Goal: Transaction & Acquisition: Purchase product/service

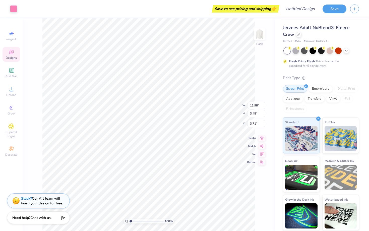
type input "3.72"
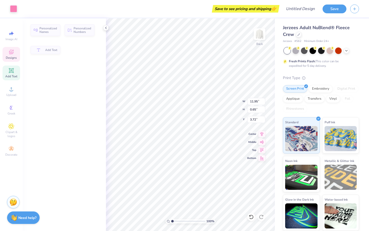
type input "11.95"
type input "0.65"
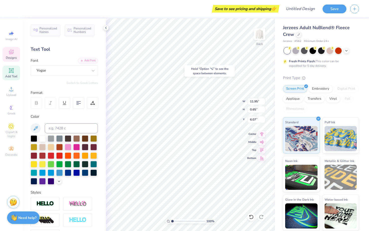
type input "6.15"
type textarea "E"
click at [83, 75] on div "Personalized Names Personalized Numbers Text Tool Add Font Font Filmotype Leade…" at bounding box center [64, 124] width 83 height 212
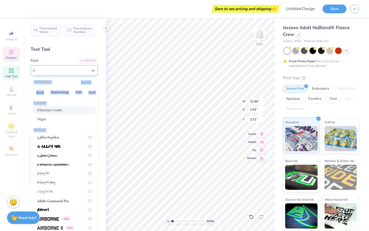
click at [83, 75] on div "Filmotype Leader" at bounding box center [64, 70] width 67 height 11
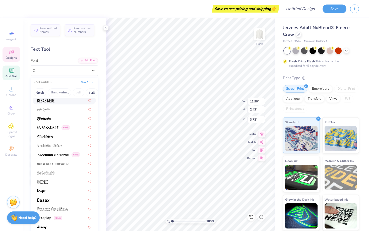
scroll to position [302, 0]
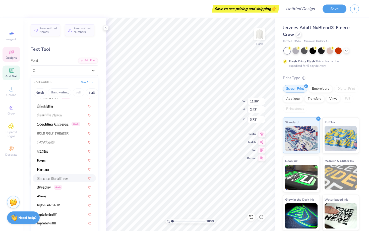
click at [72, 179] on div at bounding box center [64, 177] width 54 height 5
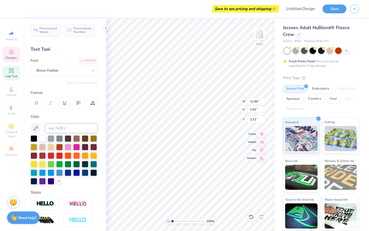
type textarea "E"
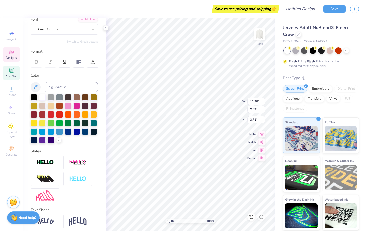
scroll to position [61, 0]
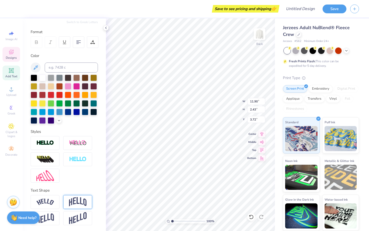
click at [75, 204] on img at bounding box center [78, 202] width 18 height 10
click at [80, 203] on img at bounding box center [78, 202] width 18 height 10
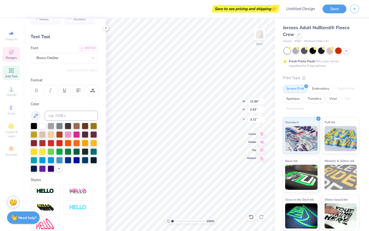
scroll to position [0, 0]
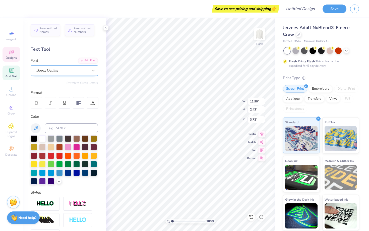
click at [62, 69] on div "Bosox Outline" at bounding box center [62, 70] width 53 height 8
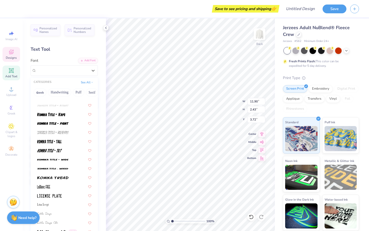
scroll to position [1605, 0]
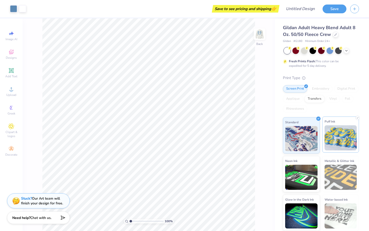
click at [341, 137] on img at bounding box center [340, 137] width 32 height 25
click at [345, 137] on img at bounding box center [340, 138] width 32 height 25
click at [329, 55] on div "Fresh Prints Flash: This color can be expedited for 5 day delivery." at bounding box center [321, 57] width 76 height 21
click at [329, 51] on div at bounding box center [329, 50] width 7 height 7
click at [306, 86] on polyline at bounding box center [306, 86] width 2 height 1
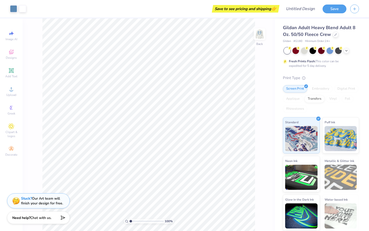
click at [336, 140] on img at bounding box center [340, 138] width 32 height 25
click at [294, 134] on img at bounding box center [301, 138] width 32 height 25
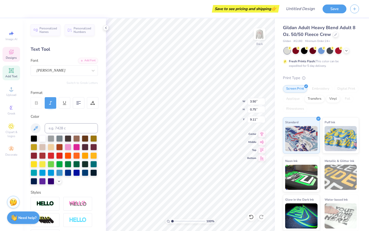
type textarea "e"
type textarea "sisterhood retreat"
type input "6.47"
type input "2.44"
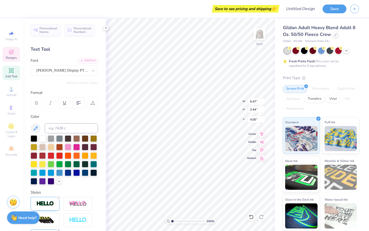
type input "4.00"
type input "5.94"
type input "0.73"
type input "9.12"
type input "7.54"
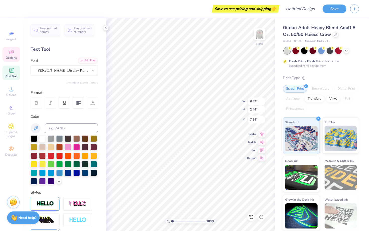
type input "6.47"
type input "2.44"
type input "4.22"
type input "3.68"
type input "1.81"
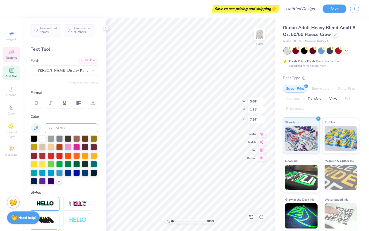
type input "6.87"
type input "5.20"
type input "4.87"
type input "6.01"
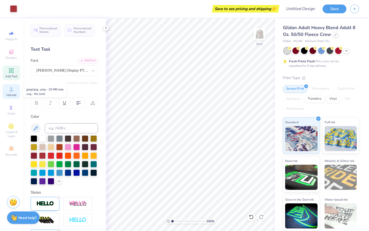
click at [12, 93] on span "Upload" at bounding box center [11, 95] width 10 height 4
click at [14, 130] on span "Clipart & logos" at bounding box center [12, 134] width 18 height 8
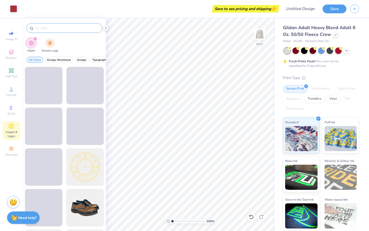
click at [58, 25] on div at bounding box center [64, 28] width 76 height 10
click at [59, 29] on input "text" at bounding box center [67, 28] width 64 height 5
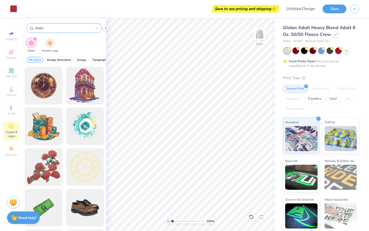
type input "shells"
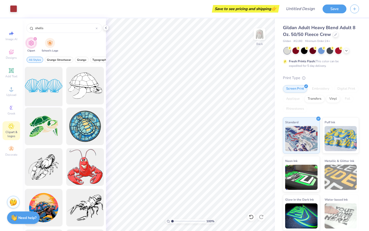
click at [55, 93] on div at bounding box center [43, 85] width 41 height 41
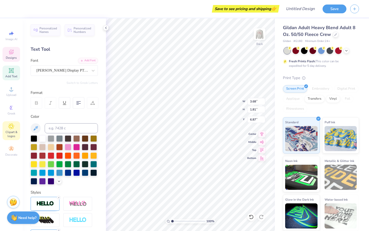
click at [13, 128] on icon at bounding box center [11, 126] width 6 height 6
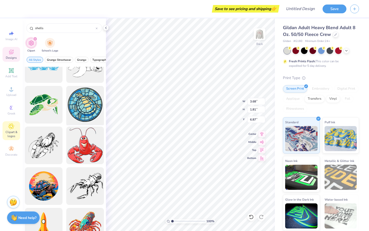
scroll to position [0, 0]
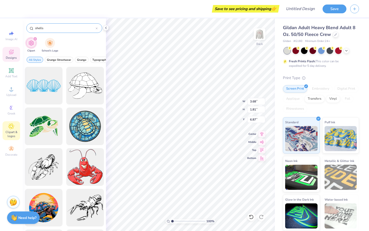
click at [70, 28] on input "shells" at bounding box center [65, 28] width 61 height 5
type input "coastal"
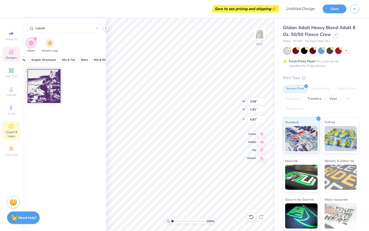
scroll to position [0, 96]
click at [95, 28] on input "coastal" at bounding box center [65, 28] width 61 height 5
click at [98, 28] on div "coastal" at bounding box center [64, 28] width 76 height 10
click at [97, 29] on icon at bounding box center [97, 28] width 2 height 2
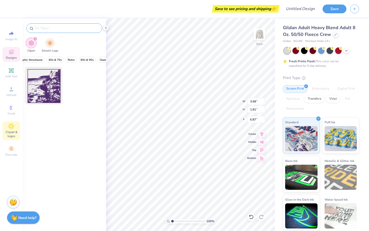
click at [83, 30] on input "text" at bounding box center [67, 28] width 64 height 5
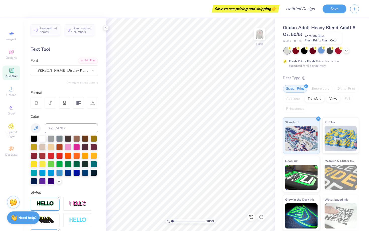
click at [320, 51] on div at bounding box center [321, 50] width 7 height 7
click at [345, 50] on icon at bounding box center [346, 50] width 4 height 4
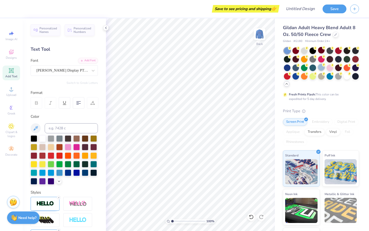
click at [321, 67] on div at bounding box center [321, 67] width 7 height 7
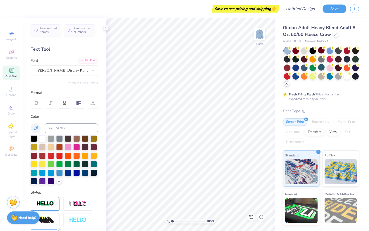
scroll to position [61, 0]
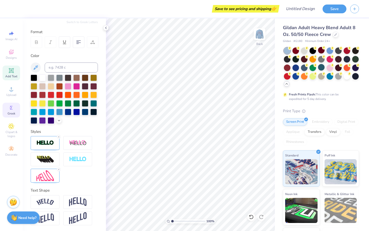
click at [14, 109] on icon at bounding box center [11, 108] width 6 height 6
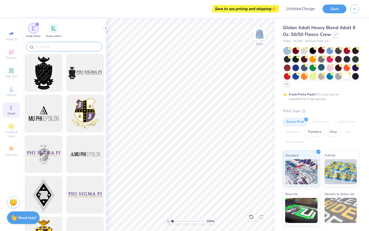
click at [66, 47] on input "text" at bounding box center [67, 46] width 64 height 5
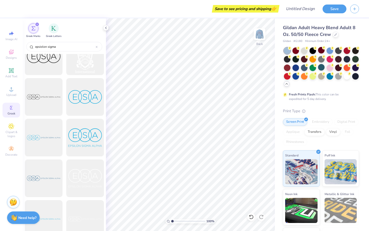
scroll to position [103, 0]
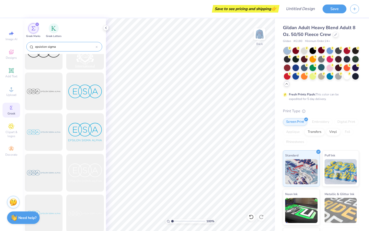
click at [41, 48] on input "epsiolon sigma" at bounding box center [65, 46] width 61 height 5
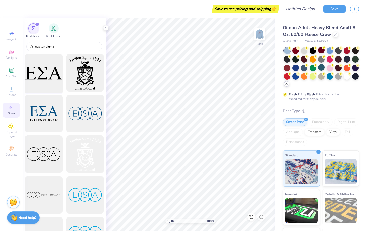
type input "epsilon sigma"
click at [52, 76] on div at bounding box center [43, 72] width 41 height 41
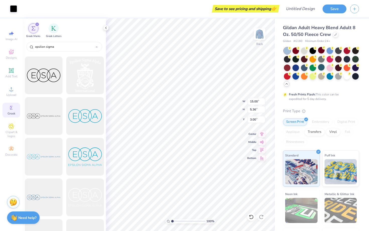
scroll to position [0, 0]
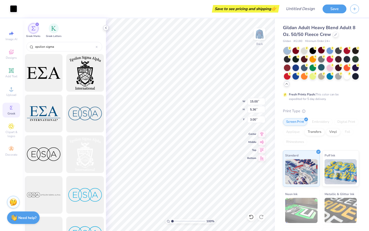
click at [106, 28] on icon at bounding box center [106, 28] width 4 height 4
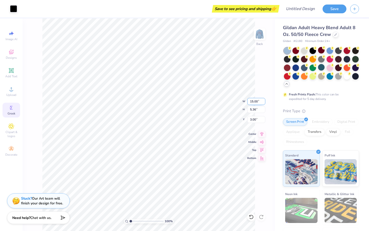
click at [261, 104] on input "15.00" at bounding box center [256, 101] width 18 height 7
click at [256, 100] on input "15.00" at bounding box center [256, 101] width 18 height 7
type input "12.25"
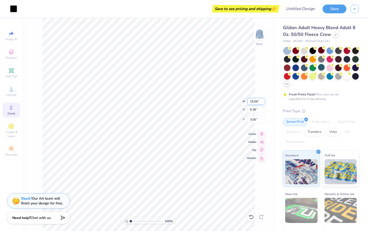
type input "4.38"
type input "4.27"
click at [12, 154] on span "Decorate" at bounding box center [11, 154] width 12 height 4
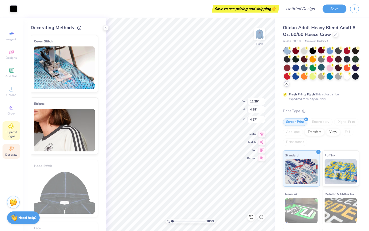
click at [11, 135] on span "Clipart & logos" at bounding box center [12, 134] width 18 height 8
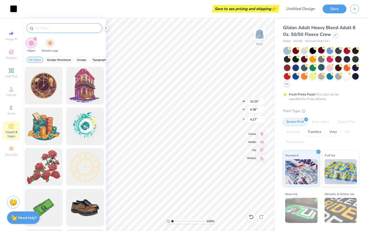
click at [66, 24] on div at bounding box center [64, 28] width 76 height 10
click at [65, 28] on input "text" at bounding box center [67, 28] width 64 height 5
type input "shells"
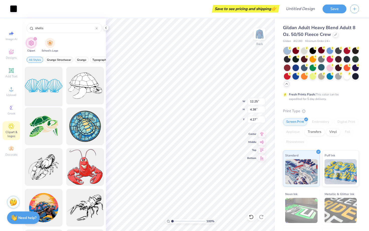
click at [52, 94] on div at bounding box center [43, 85] width 41 height 41
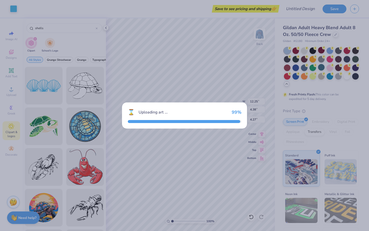
type input "15.00"
type input "5.49"
type input "3.00"
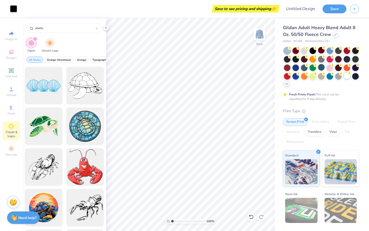
click at [344, 76] on div at bounding box center [346, 75] width 7 height 7
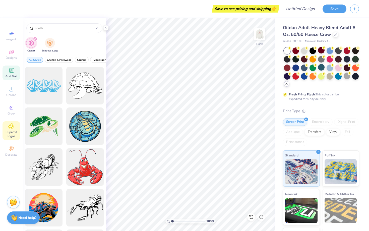
click at [15, 75] on span "Add Text" at bounding box center [11, 76] width 12 height 4
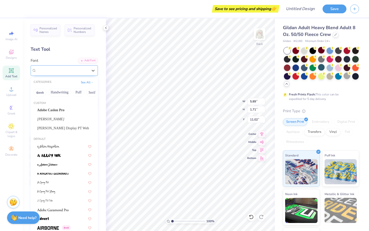
click at [65, 69] on div "Super Dream" at bounding box center [62, 70] width 53 height 8
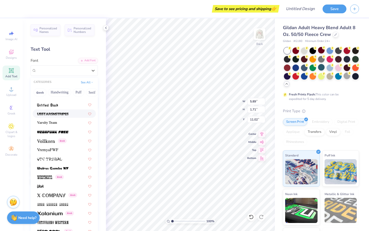
scroll to position [61, 0]
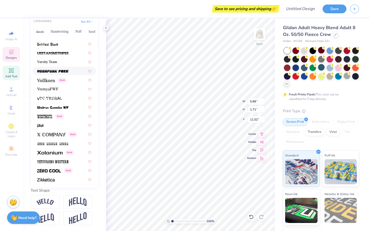
click at [15, 56] on span "Designs" at bounding box center [11, 58] width 11 height 4
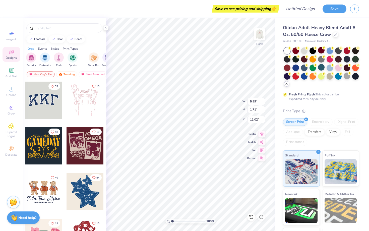
click at [49, 105] on div at bounding box center [43, 100] width 37 height 37
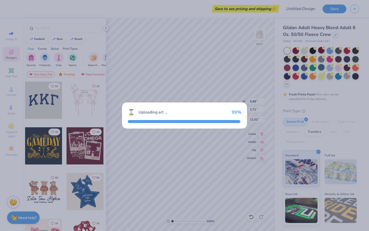
type input "11.00"
type input "4.83"
type input "3.00"
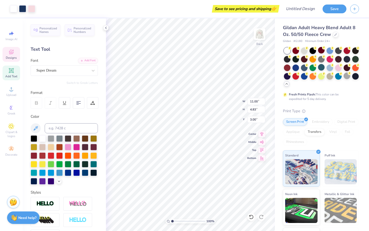
type input "11.00"
type input "4.83"
type input "3.00"
click at [12, 57] on span "Designs" at bounding box center [11, 58] width 11 height 4
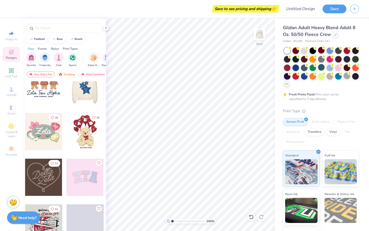
scroll to position [120, 0]
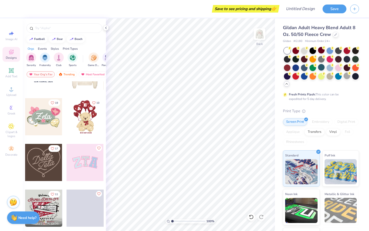
click at [87, 161] on div at bounding box center [84, 162] width 37 height 37
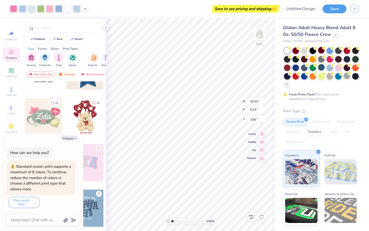
type textarea "x"
type input "10.05"
type input "4.95"
type input "3.08"
type textarea "x"
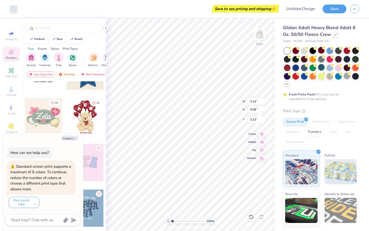
type input "3.00"
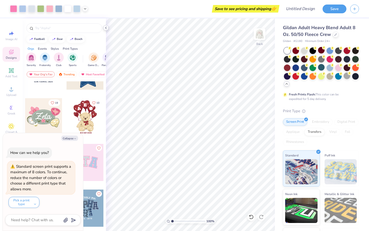
click at [106, 28] on polyline at bounding box center [105, 28] width 1 height 2
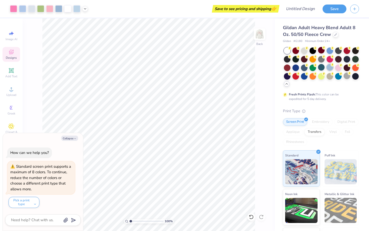
click at [328, 69] on div at bounding box center [329, 67] width 7 height 7
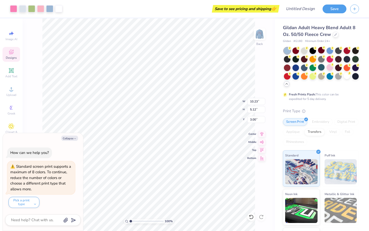
click at [322, 121] on div "Embroidery" at bounding box center [321, 122] width 24 height 8
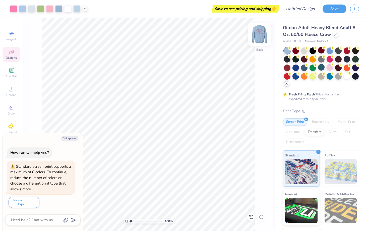
click at [257, 32] on img at bounding box center [259, 34] width 20 height 20
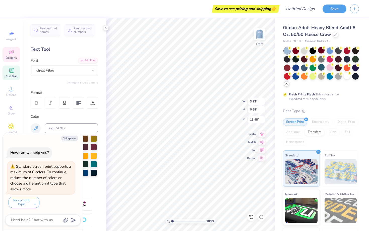
type textarea "x"
type input "13.64"
click at [74, 139] on icon "button" at bounding box center [74, 138] width 3 height 3
type textarea "x"
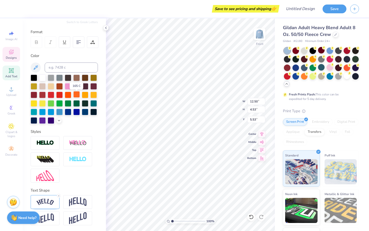
scroll to position [59, 0]
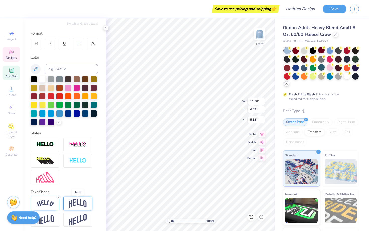
click at [77, 205] on img at bounding box center [78, 203] width 18 height 10
type input "11.19"
type input "4.75"
type input "5.43"
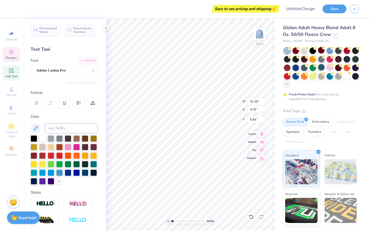
scroll to position [0, 1]
type textarea "ALWAYS ALHA PHI"
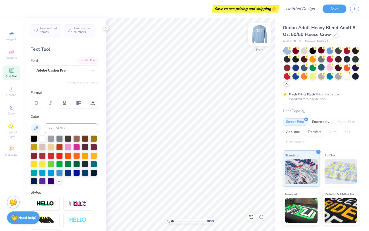
click at [261, 40] on div "Front" at bounding box center [260, 37] width 12 height 18
click at [108, 30] on icon at bounding box center [106, 28] width 4 height 4
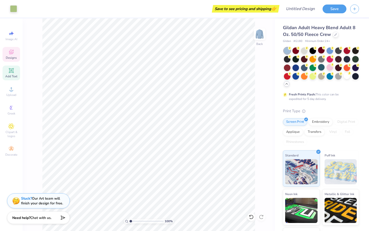
click at [14, 54] on div "Designs" at bounding box center [12, 54] width 18 height 15
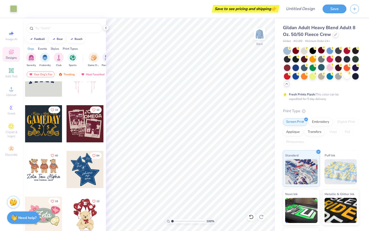
scroll to position [27, 0]
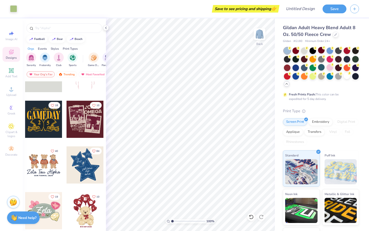
click at [87, 169] on div at bounding box center [84, 164] width 37 height 37
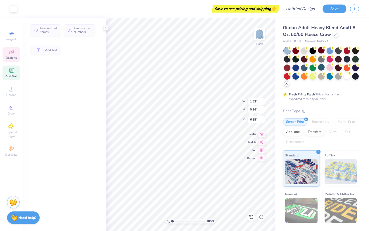
type input "1.52"
type input "0.96"
type input "6.35"
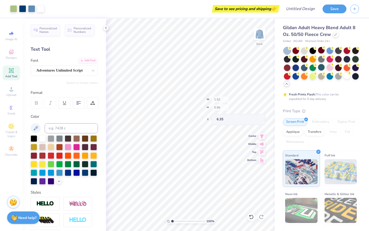
type input "8.80"
type input "8.58"
type input "6.34"
type input "2.19"
type input "0.64"
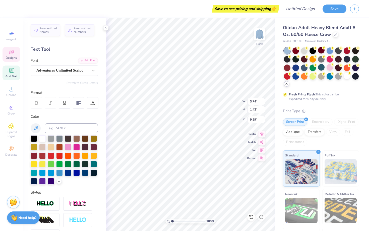
type input "11.92"
type input "5.85"
type input "5.93"
type input "4.17"
type input "1.93"
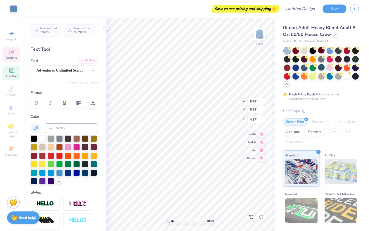
type input "0.84"
type input "7.30"
click at [9, 59] on span "Designs" at bounding box center [11, 58] width 11 height 4
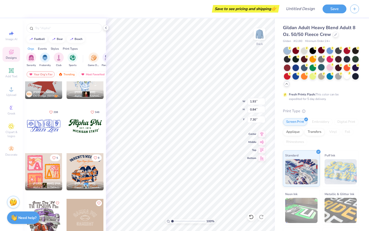
scroll to position [495, 0]
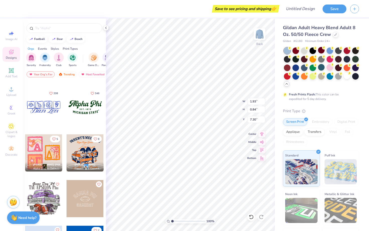
click at [48, 104] on div at bounding box center [43, 107] width 37 height 37
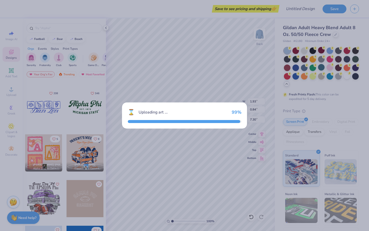
type input "11.17"
type input "4.23"
type input "3.00"
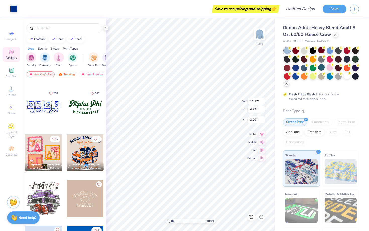
type input "5.96"
type input "6.03"
type input "4.22"
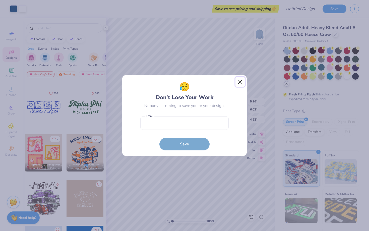
click at [239, 85] on button "Close" at bounding box center [240, 82] width 10 height 10
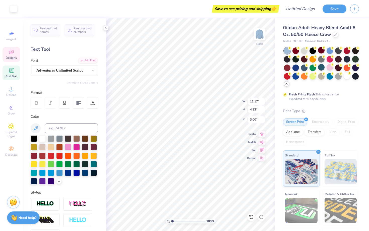
type input "1.52"
type input "0.96"
type input "6.35"
type input "0.81"
type input "5.69"
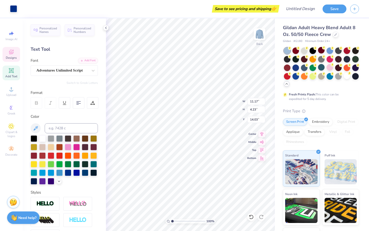
type input "14.03"
type input "3.09"
type input "4.07"
type input "3.14"
click at [15, 52] on div "Designs" at bounding box center [12, 54] width 18 height 15
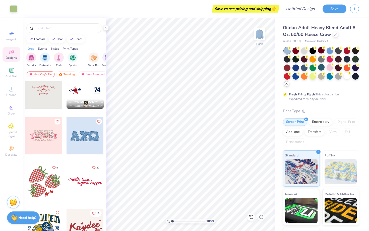
scroll to position [1335, 0]
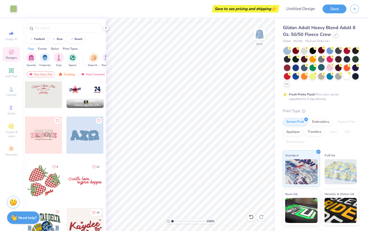
click at [85, 126] on div at bounding box center [84, 134] width 37 height 37
click at [344, 76] on div at bounding box center [346, 75] width 7 height 7
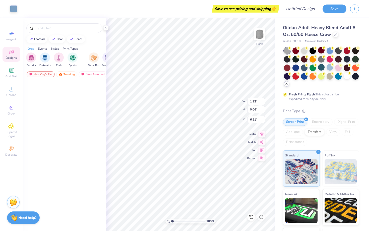
type input "1.22"
type input "0.06"
type input "6.91"
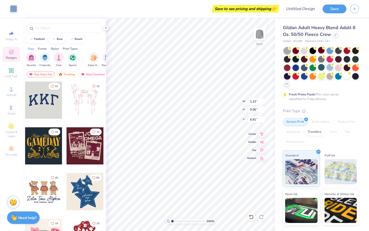
type input "0.85"
type input "0.05"
type input "6.34"
type input "0.10"
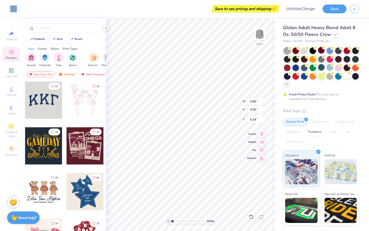
type input "5.74"
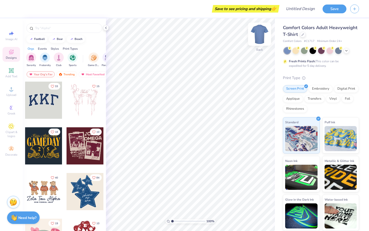
click at [259, 31] on img at bounding box center [259, 34] width 20 height 20
click at [300, 33] on div at bounding box center [303, 34] width 6 height 6
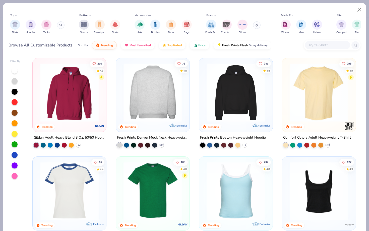
click at [161, 97] on img at bounding box center [152, 92] width 63 height 58
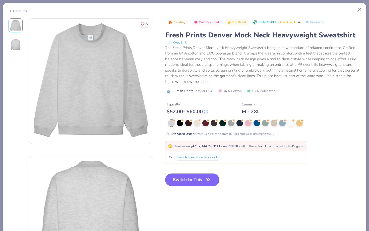
click at [205, 184] on button "Switch to This" at bounding box center [192, 179] width 54 height 13
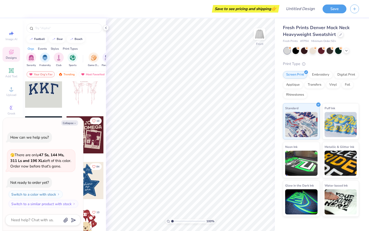
scroll to position [100, 0]
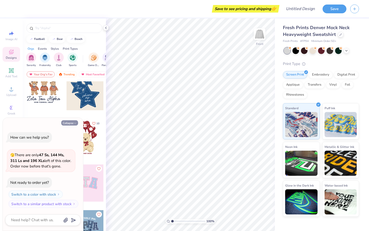
click at [74, 122] on icon "button" at bounding box center [74, 123] width 3 height 3
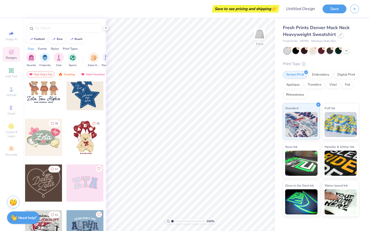
click at [88, 100] on div at bounding box center [84, 91] width 37 height 37
click at [347, 49] on icon at bounding box center [346, 50] width 4 height 4
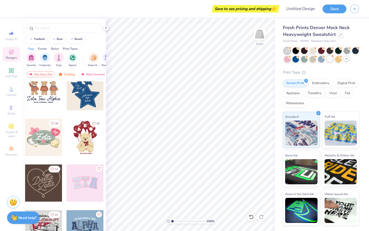
click at [329, 59] on div at bounding box center [329, 58] width 7 height 7
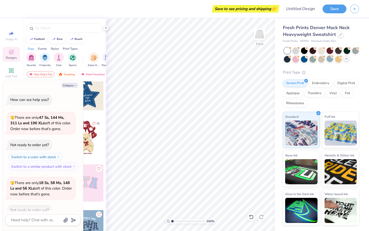
scroll to position [28, 0]
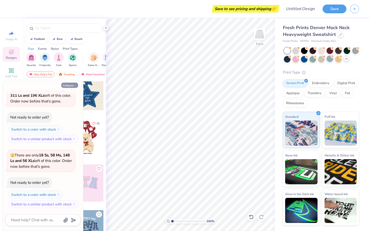
click at [73, 85] on icon "button" at bounding box center [74, 85] width 3 height 3
type textarea "x"
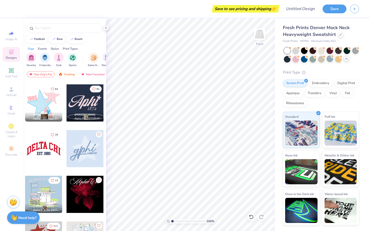
scroll to position [317, 0]
click at [41, 98] on div at bounding box center [43, 102] width 37 height 37
type input "9.74"
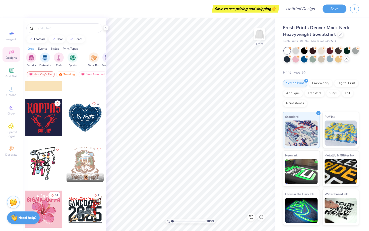
scroll to position [896, 0]
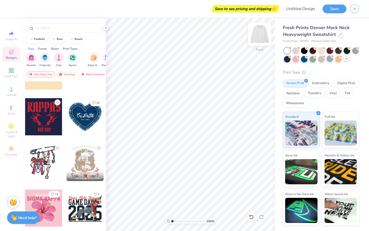
click at [258, 38] on img at bounding box center [259, 34] width 20 height 20
click at [91, 120] on div at bounding box center [84, 116] width 37 height 37
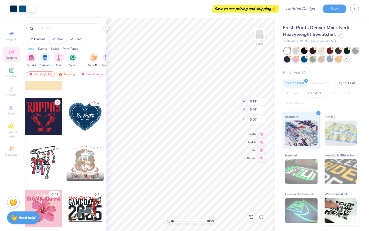
type input "3.99"
type input "3.46"
type input "0.95"
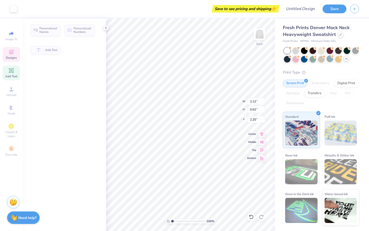
type input "2.38"
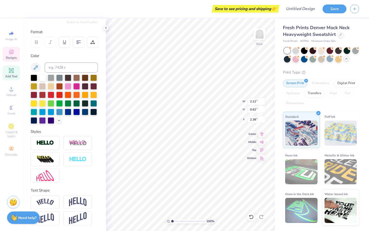
scroll to position [0, 0]
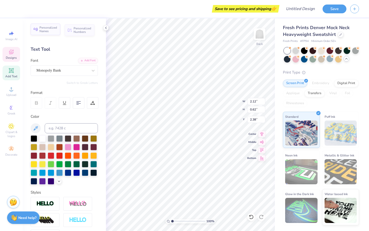
click at [50, 30] on span "Personalized Names" at bounding box center [48, 29] width 18 height 7
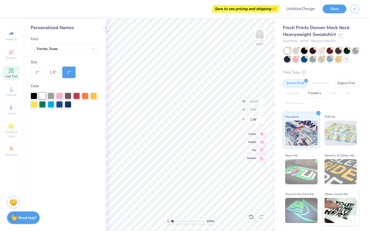
type input "12.43"
type input "2.00"
type input "9.00"
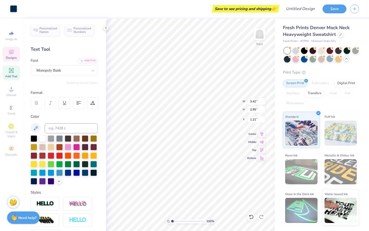
type input "3.42"
type input "2.95"
type input "1.21"
click at [105, 27] on icon at bounding box center [106, 28] width 4 height 4
type input "1.19"
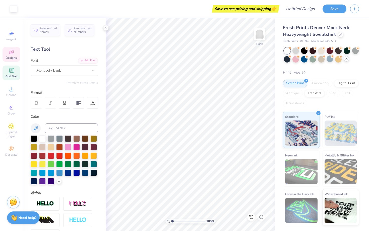
click at [14, 56] on span "Designs" at bounding box center [11, 58] width 11 height 4
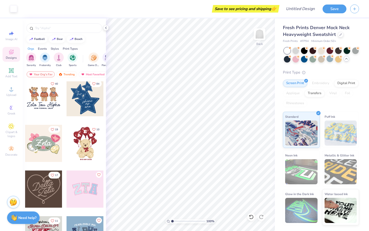
scroll to position [97, 0]
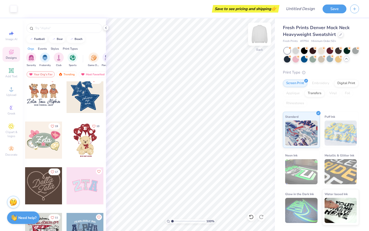
click at [260, 33] on img at bounding box center [259, 34] width 20 height 20
type input "6.34"
type input "12.23"
type input "14.28"
type input "5.41"
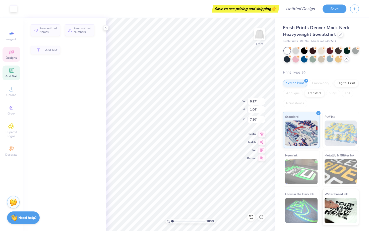
type input "0.97"
type input "1.06"
type input "7.50"
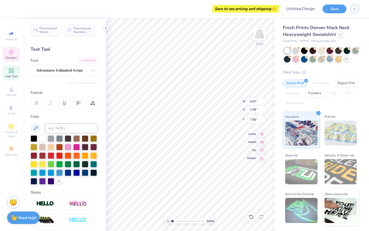
type input "0.98"
type input "1.05"
type input "7.39"
type input "0.97"
type input "1.06"
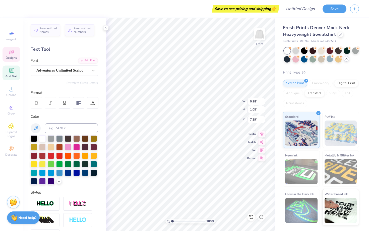
type input "7.50"
click at [220, 108] on div "100 % Front W 0.97 0.97 " H 1.06 1.06 " Y 7.50 7.50 " Center Middle Top Bottom" at bounding box center [190, 124] width 169 height 212
type input "0.98"
type input "1.05"
type input "7.54"
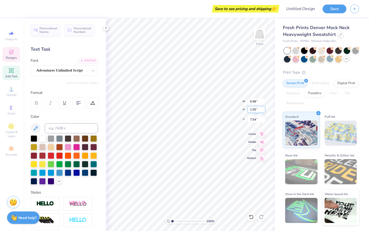
type textarea "1"
type input "0.91"
type input "1.01"
type input "7.58"
type input "4.85"
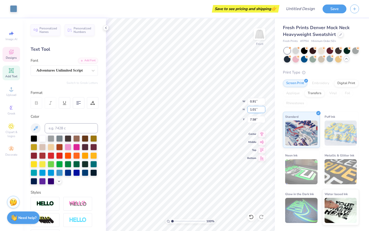
type input "4.90"
type input "5.64"
type input "0.91"
type input "1.01"
type input "7.58"
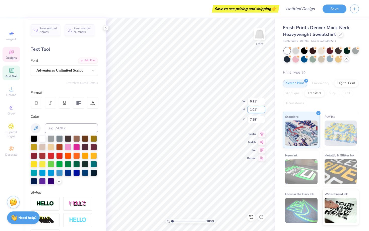
type textarea "GWU"
click at [263, 102] on input "0.9" at bounding box center [256, 101] width 18 height 7
click at [263, 102] on input "0.89" at bounding box center [256, 101] width 18 height 7
click at [263, 102] on input "0.88" at bounding box center [256, 101] width 18 height 7
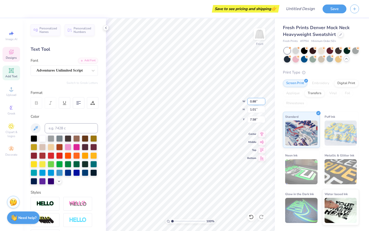
click at [263, 102] on input "0.87" at bounding box center [256, 101] width 18 height 7
click at [263, 102] on input "0.86" at bounding box center [256, 101] width 18 height 7
type input "4.85"
type input "4.90"
type input "5.64"
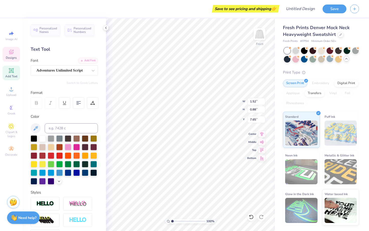
type input "1.52"
type input "0.88"
type input "7.65"
type input "2.32"
type input "1.01"
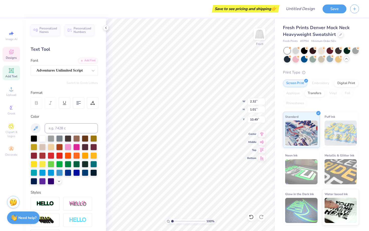
type input "10.49"
type input "1.82"
type input "1.15"
type input "9.32"
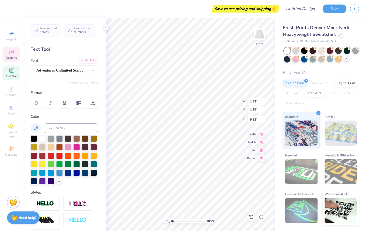
type textarea "Sisterhood Retreat"
type input "5.10"
type input "3.34"
type input "8.09"
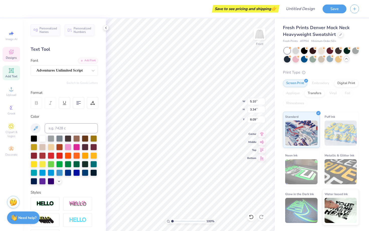
type input "3.28"
type input "2.15"
type input "9.50"
type input "10.35"
type input "10.10"
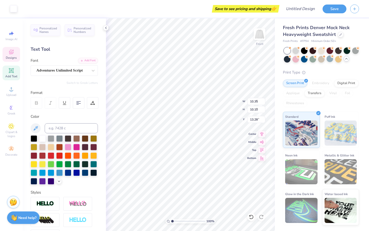
type input "4.48"
type input "1.70"
type input "13.28"
type input "10.35"
type input "10.10"
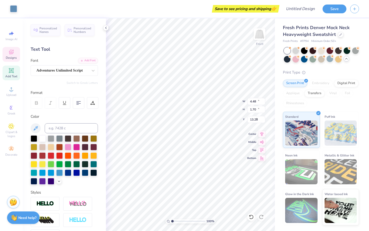
type input "9.63"
type input "4.48"
type input "1.70"
type input "13.11"
type textarea "epsilon"
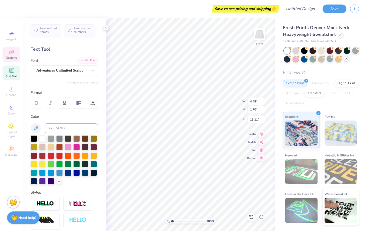
scroll to position [0, 0]
type input "1.96"
type input "1.03"
type input "14.81"
type textarea "sigma"
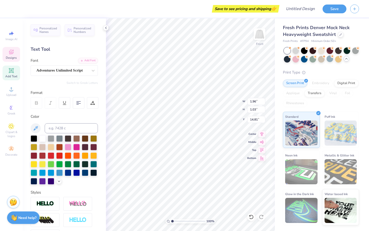
scroll to position [0, 0]
type input "2.62"
type input "0.77"
type input "16.10"
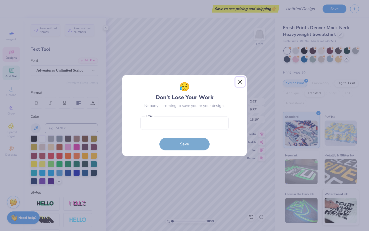
click at [238, 82] on button "Close" at bounding box center [240, 82] width 10 height 10
click at [239, 79] on div "😥 Don’t Lose Your Work Nobody is coming to save you or your design. Email is a …" at bounding box center [184, 115] width 369 height 231
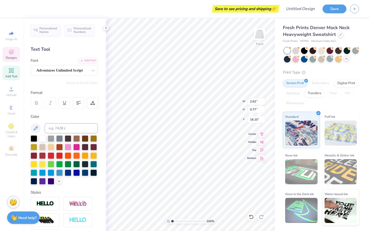
type textarea "alpha"
click at [105, 29] on icon at bounding box center [106, 28] width 4 height 4
type input "10.54"
type input "10.28"
type input "9.41"
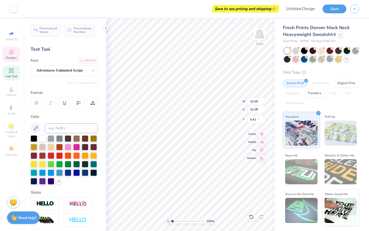
type input "4.87"
type input "1.53"
type input "14.75"
type input "9.61"
type input "9.35"
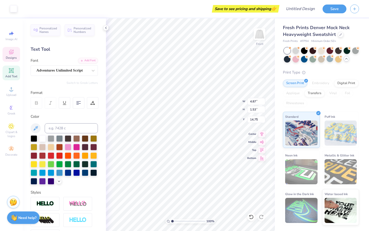
type input "9.89"
type input "4.96"
type input "1.85"
type input "15.35"
type input "3.60"
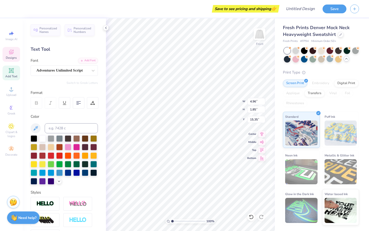
type input "1.34"
type input "15.91"
type input "10.54"
type input "10.30"
type input "9.41"
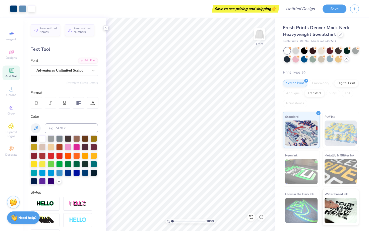
click at [108, 27] on icon at bounding box center [106, 28] width 4 height 4
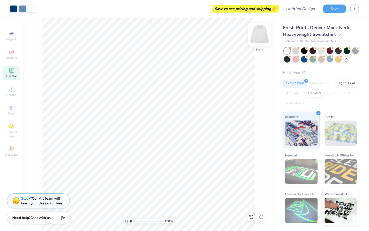
click at [259, 36] on img at bounding box center [259, 34] width 20 height 20
click at [258, 36] on img at bounding box center [259, 34] width 10 height 10
click at [12, 110] on icon at bounding box center [11, 108] width 6 height 6
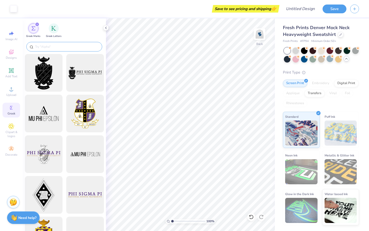
click at [69, 49] on input "text" at bounding box center [67, 46] width 64 height 5
type input "E"
click at [33, 27] on img "filter for Greek Marks" at bounding box center [33, 28] width 4 height 4
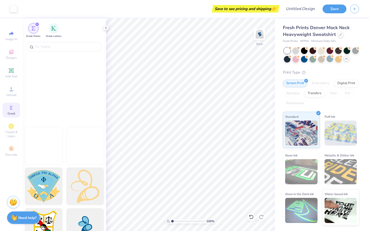
scroll to position [815, 0]
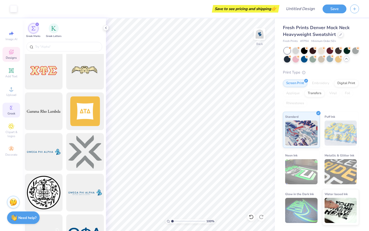
click at [14, 52] on icon at bounding box center [11, 52] width 6 height 6
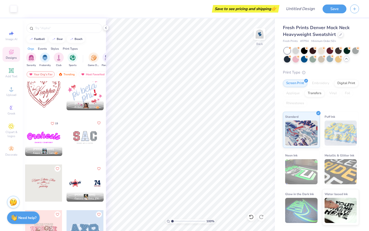
scroll to position [1239, 0]
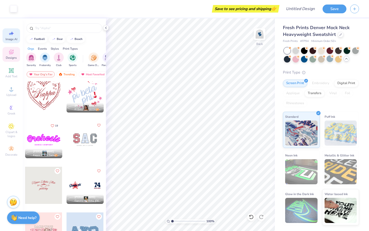
click at [13, 36] on icon at bounding box center [11, 33] width 6 height 6
select select "4"
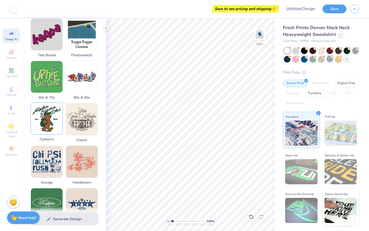
scroll to position [0, 0]
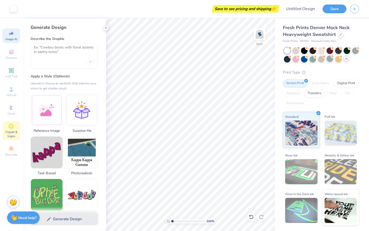
click at [13, 128] on icon at bounding box center [11, 126] width 6 height 6
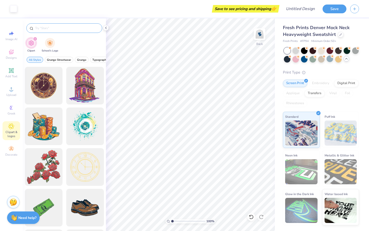
click at [60, 31] on div at bounding box center [64, 28] width 76 height 10
click at [57, 30] on input "text" at bounding box center [67, 28] width 64 height 5
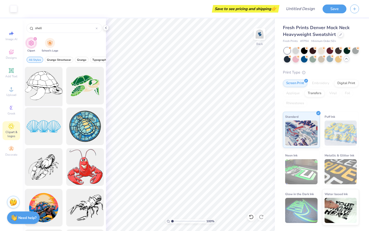
type input "shell"
click at [49, 76] on div at bounding box center [43, 85] width 41 height 41
type input "7.09"
type input "5.48"
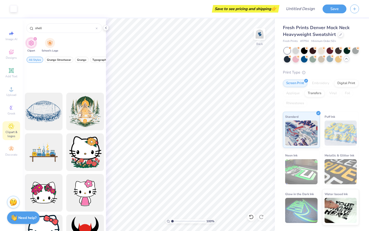
scroll to position [405, 0]
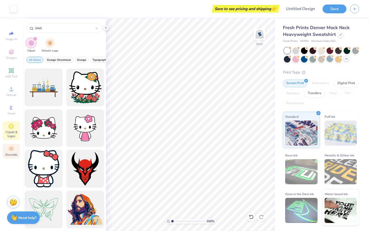
click at [14, 152] on div "Decorate" at bounding box center [12, 151] width 18 height 15
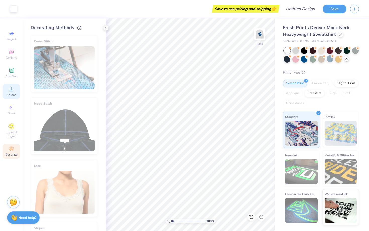
click at [14, 92] on div "Upload" at bounding box center [12, 91] width 18 height 15
click at [15, 38] on span "Image AI" at bounding box center [12, 39] width 12 height 4
select select "4"
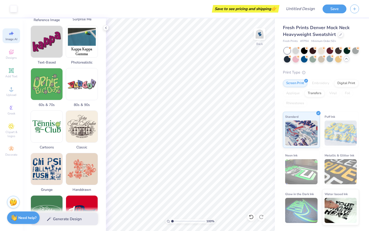
scroll to position [0, 0]
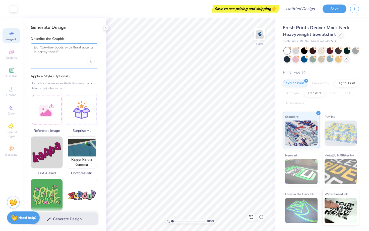
click at [64, 51] on textarea at bounding box center [64, 51] width 61 height 13
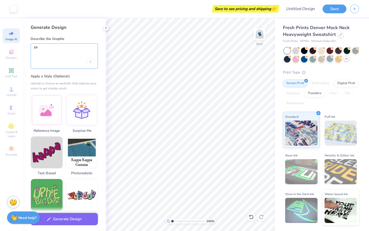
type textarea "s"
click at [91, 61] on icon "Upload image" at bounding box center [91, 61] width 2 height 2
click at [80, 50] on textarea "blue shell with a bow" at bounding box center [64, 51] width 61 height 13
type textarea "blue shell with a bow"
click at [74, 75] on label "Apply a Style (Optional)" at bounding box center [64, 76] width 67 height 5
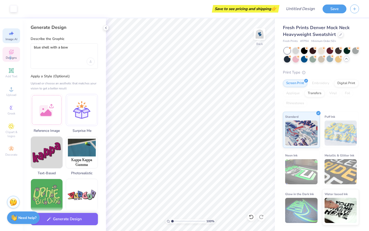
click at [10, 56] on span "Designs" at bounding box center [11, 58] width 11 height 4
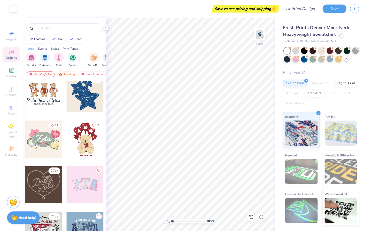
scroll to position [101, 0]
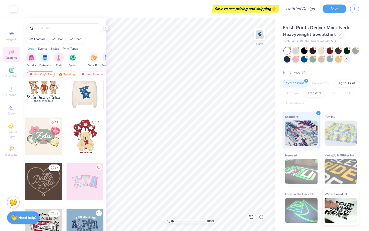
click at [66, 98] on div at bounding box center [47, 90] width 37 height 37
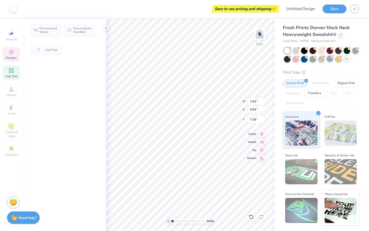
type input "1.92"
type input "0.83"
type input "7.26"
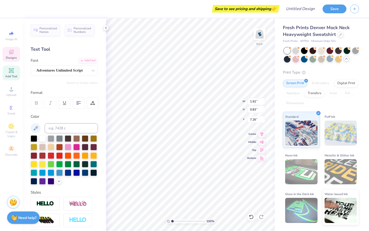
click at [259, 36] on img at bounding box center [259, 34] width 10 height 10
type input "3.09"
type input "2.02"
type input "9.63"
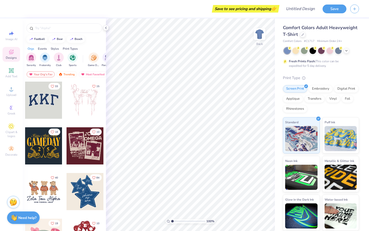
click at [299, 36] on div "Comfort Colors Adult Heavyweight T-Shirt" at bounding box center [321, 31] width 76 height 14
click at [304, 35] on div at bounding box center [303, 34] width 6 height 6
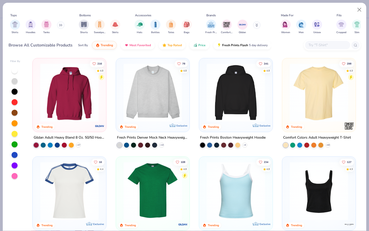
click at [169, 101] on img at bounding box center [152, 92] width 63 height 58
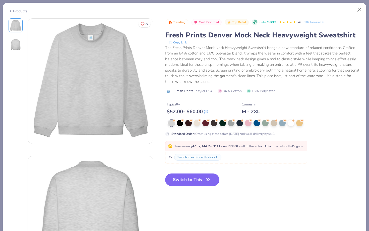
click at [195, 183] on button "Switch to This" at bounding box center [192, 179] width 54 height 13
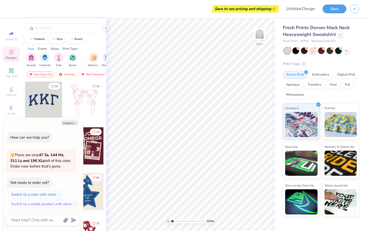
click at [348, 53] on div at bounding box center [321, 50] width 75 height 7
click at [344, 49] on icon at bounding box center [346, 50] width 4 height 4
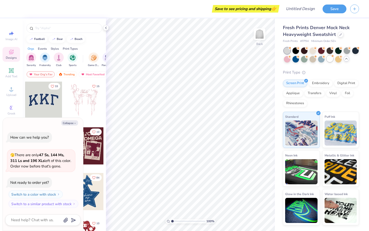
click at [328, 61] on div at bounding box center [329, 58] width 7 height 7
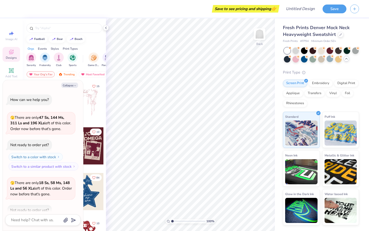
scroll to position [28, 0]
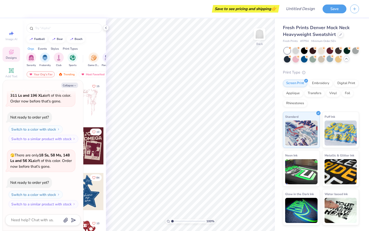
click at [67, 88] on div "Collapse How can we help you? 🫣 There are only 47 Ss, 144 Ms, 311 Ls and 196 XL…" at bounding box center [43, 155] width 80 height 150
click at [69, 85] on button "Collapse" at bounding box center [69, 85] width 17 height 5
type textarea "x"
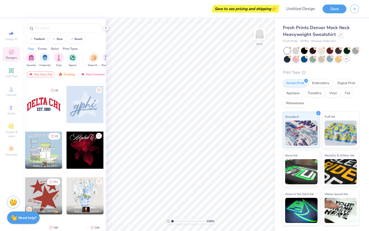
scroll to position [360, 0]
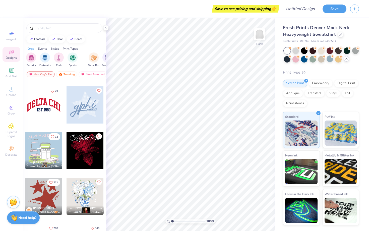
click at [91, 115] on div at bounding box center [84, 104] width 37 height 37
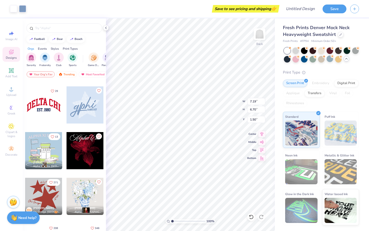
type input "1.50"
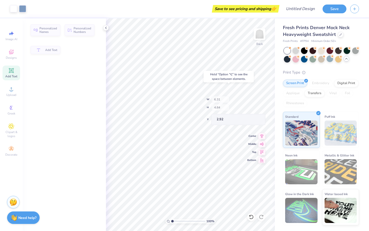
type input "3.00"
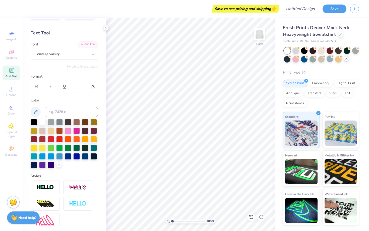
scroll to position [61, 0]
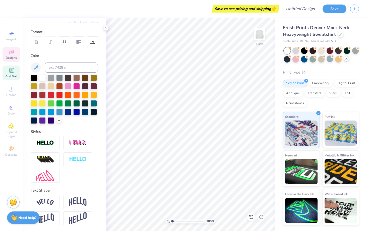
click at [7, 53] on div "Designs" at bounding box center [12, 54] width 18 height 15
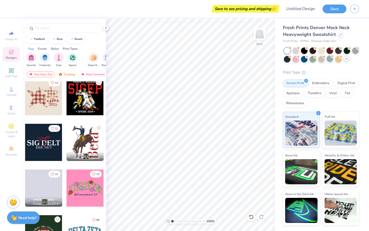
scroll to position [1512, 0]
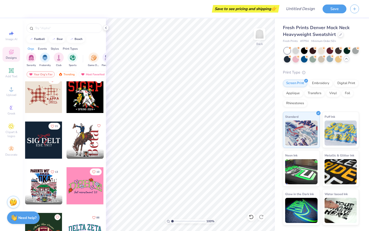
click at [51, 98] on div at bounding box center [43, 94] width 37 height 37
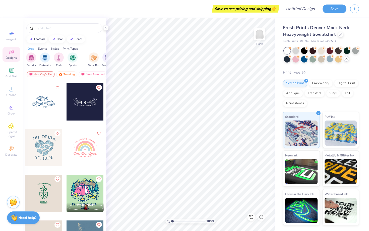
scroll to position [3193, 0]
click at [262, 35] on img at bounding box center [259, 34] width 20 height 20
click at [41, 150] on div at bounding box center [43, 147] width 37 height 37
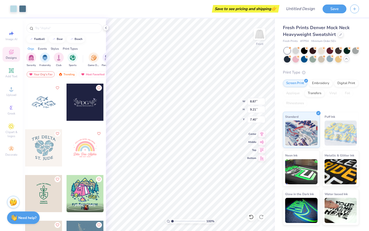
type input "7.40"
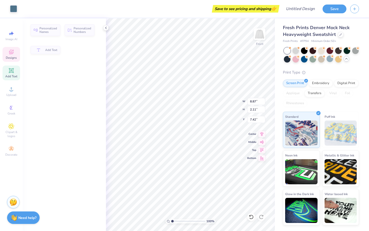
type input "2.11"
type input "7.42"
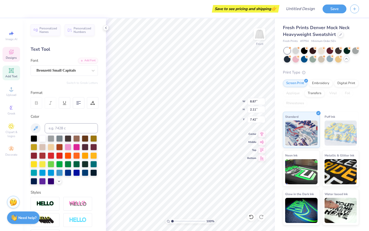
scroll to position [0, 1]
type textarea "TRI DESLTA"
type textarea "sisterhood"
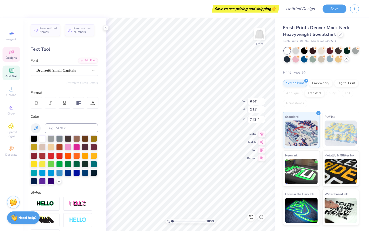
type input "6.56"
type input "1.61"
type input "15.02"
type textarea "R"
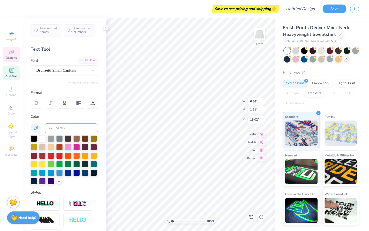
type textarea "retreat"
click at [256, 39] on img at bounding box center [259, 34] width 20 height 20
click at [13, 55] on div "Designs" at bounding box center [12, 54] width 18 height 15
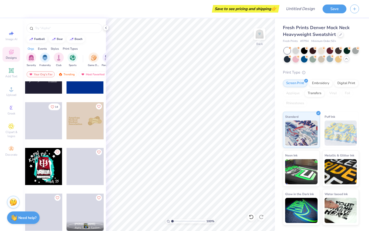
scroll to position [3951, 0]
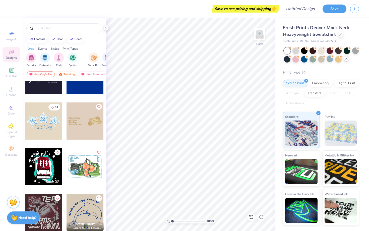
click at [25, 118] on div at bounding box center [6, 120] width 37 height 37
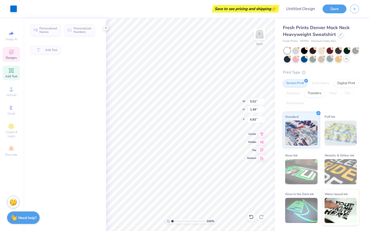
type input "5.02"
type input "1.49"
type input "6.83"
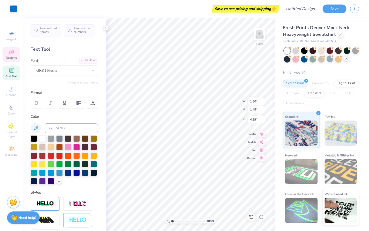
type input "4.98"
type textarea "E"
type input "1.49"
type input "1.50"
type input "4.97"
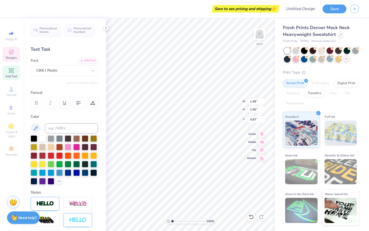
type textarea "A"
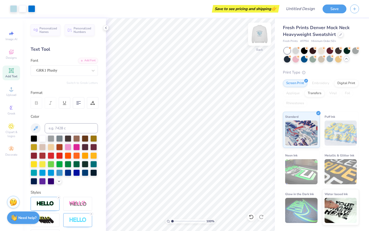
click at [261, 35] on img at bounding box center [259, 34] width 20 height 20
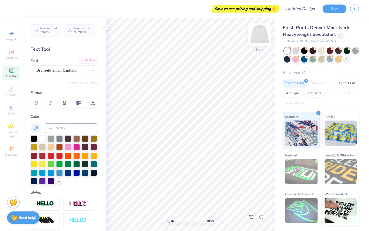
click at [257, 32] on img at bounding box center [259, 34] width 20 height 20
click at [294, 51] on div at bounding box center [295, 50] width 7 height 7
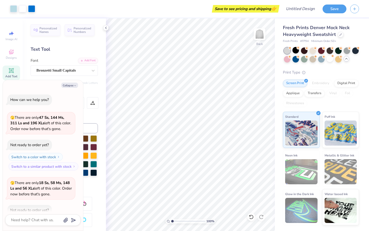
scroll to position [93, 0]
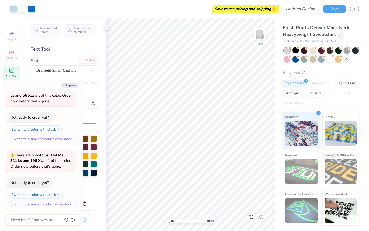
click at [347, 59] on icon at bounding box center [346, 59] width 4 height 4
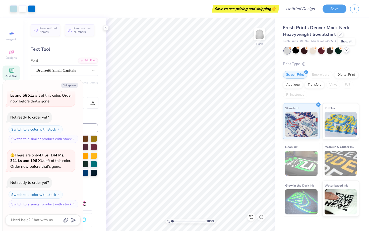
click at [346, 48] on icon at bounding box center [346, 50] width 4 height 4
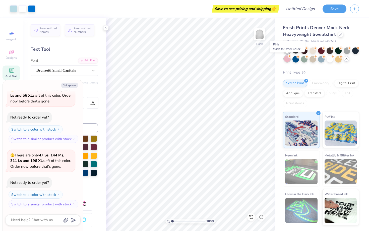
click at [285, 61] on div at bounding box center [287, 58] width 7 height 7
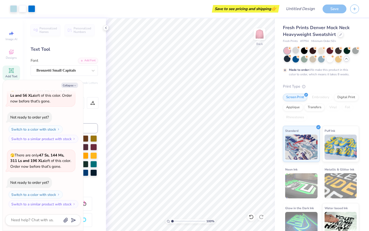
scroll to position [134, 0]
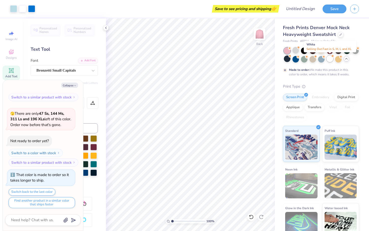
click at [329, 60] on div at bounding box center [329, 58] width 7 height 7
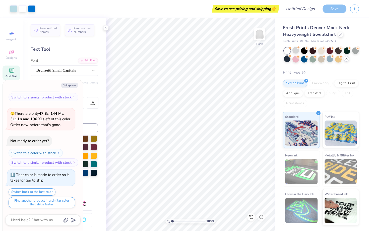
scroll to position [225, 0]
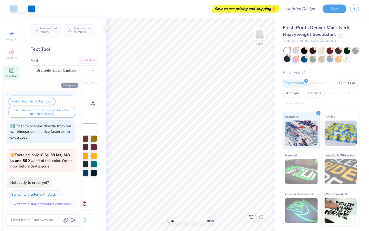
click at [74, 85] on icon "button" at bounding box center [74, 85] width 3 height 3
type textarea "x"
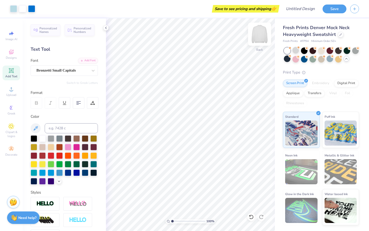
click at [259, 33] on img at bounding box center [259, 34] width 20 height 20
click at [12, 52] on icon at bounding box center [11, 52] width 6 height 6
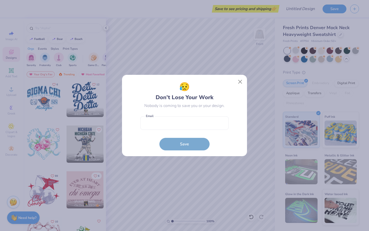
scroll to position [4284, 0]
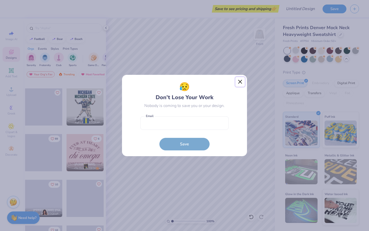
click at [240, 83] on button "Close" at bounding box center [240, 82] width 10 height 10
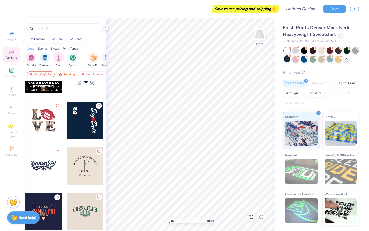
scroll to position [4959, 0]
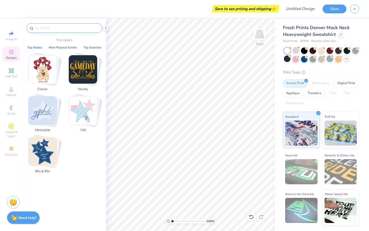
click at [71, 28] on input "text" at bounding box center [67, 28] width 64 height 5
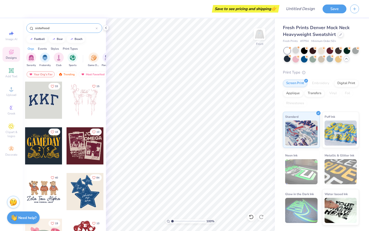
type input "sisterhood"
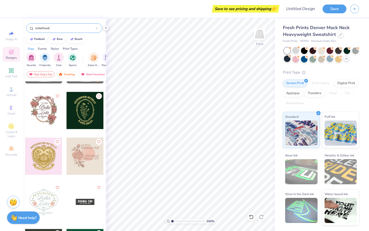
scroll to position [81, 0]
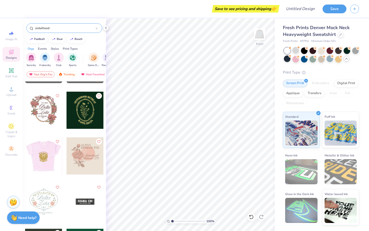
click at [52, 163] on div at bounding box center [43, 155] width 111 height 37
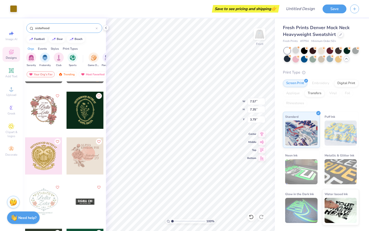
type input "7.57"
type input "7.35"
type input "3.79"
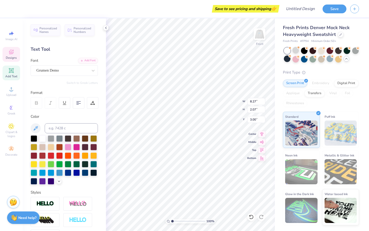
scroll to position [0, 2]
click at [76, 173] on div at bounding box center [76, 172] width 7 height 7
click at [59, 172] on div at bounding box center [59, 172] width 7 height 7
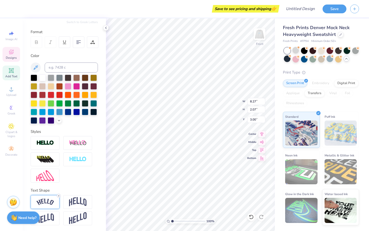
click at [58, 195] on line at bounding box center [59, 196] width 2 height 2
type input "3.72"
type textarea "SISTERHOOD"
type input "4.19"
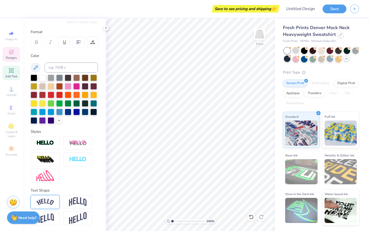
click at [14, 56] on span "Designs" at bounding box center [11, 58] width 11 height 4
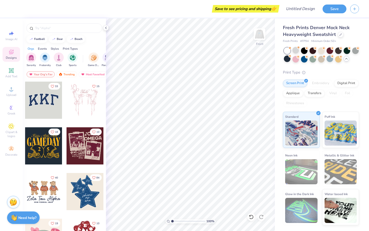
click at [84, 192] on div at bounding box center [84, 191] width 37 height 37
type input "6.34"
click at [330, 60] on div at bounding box center [329, 58] width 7 height 7
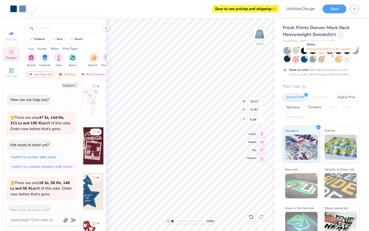
scroll to position [266, 0]
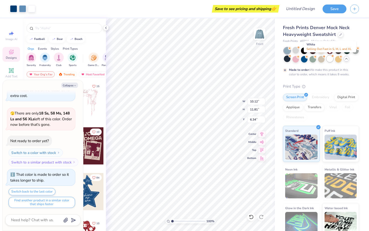
click at [328, 59] on div at bounding box center [329, 58] width 7 height 7
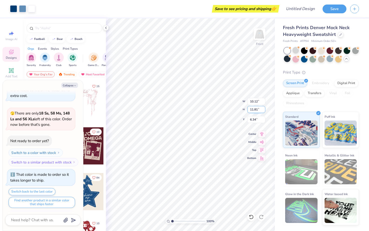
scroll to position [356, 0]
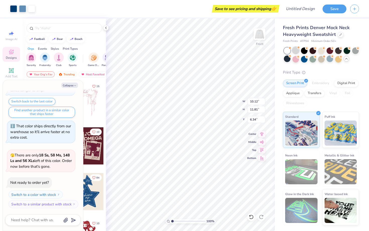
click at [295, 51] on div at bounding box center [295, 50] width 7 height 7
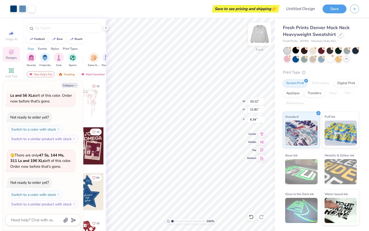
click at [261, 32] on img at bounding box center [259, 34] width 20 height 20
click at [107, 27] on icon at bounding box center [106, 28] width 4 height 4
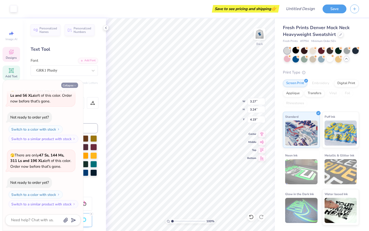
click at [73, 85] on button "Collapse" at bounding box center [69, 85] width 17 height 5
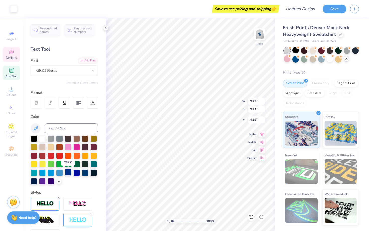
click at [68, 172] on div at bounding box center [68, 172] width 7 height 7
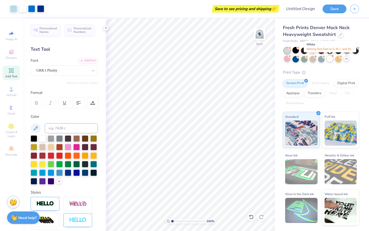
click at [330, 60] on div at bounding box center [329, 58] width 7 height 7
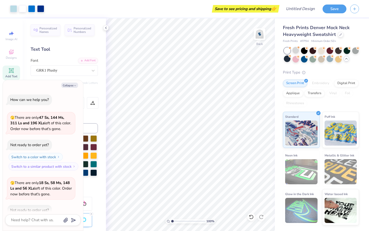
scroll to position [487, 0]
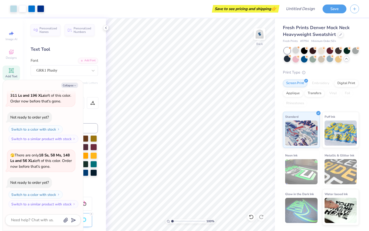
click at [345, 60] on icon at bounding box center [346, 59] width 4 height 4
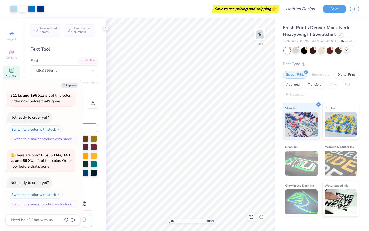
click at [347, 51] on icon at bounding box center [346, 50] width 4 height 4
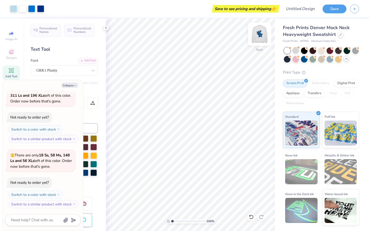
click at [257, 37] on img at bounding box center [259, 34] width 20 height 20
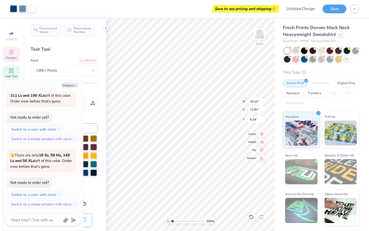
click at [284, 51] on div at bounding box center [287, 50] width 7 height 7
click at [286, 51] on div at bounding box center [287, 50] width 7 height 7
type textarea "x"
type input "6.09"
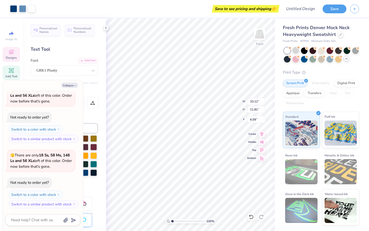
type textarea "x"
type input "11.04"
type input "12.89"
click at [71, 87] on button "Collapse" at bounding box center [69, 85] width 17 height 5
type textarea "x"
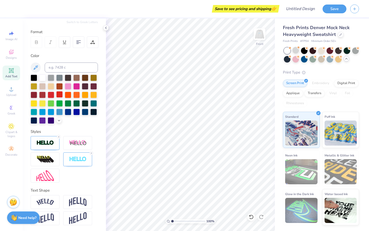
scroll to position [0, 0]
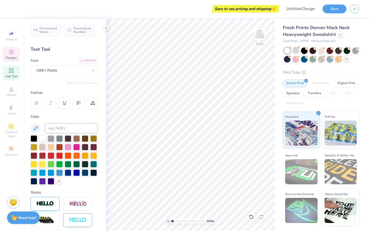
click at [12, 54] on icon at bounding box center [11, 52] width 6 height 6
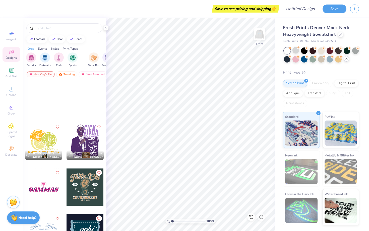
scroll to position [6746, 0]
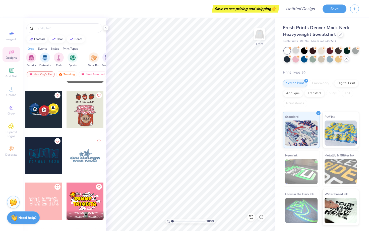
click at [80, 151] on div at bounding box center [84, 155] width 37 height 37
click at [87, 160] on div at bounding box center [84, 155] width 37 height 37
click at [89, 155] on div at bounding box center [84, 155] width 37 height 37
drag, startPoint x: 88, startPoint y: 156, endPoint x: 89, endPoint y: 162, distance: 5.9
click at [89, 162] on div at bounding box center [84, 155] width 37 height 37
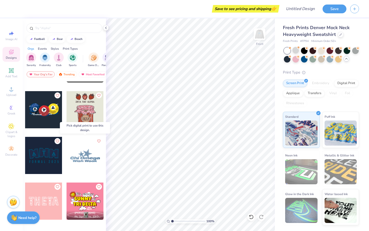
click at [89, 162] on div at bounding box center [84, 155] width 37 height 37
click at [66, 162] on div at bounding box center [47, 155] width 37 height 37
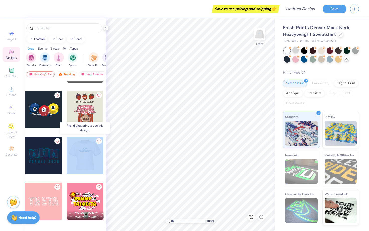
click at [89, 162] on div at bounding box center [84, 155] width 111 height 37
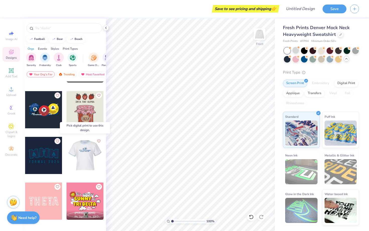
click at [93, 155] on div at bounding box center [84, 155] width 37 height 37
click at [93, 153] on div at bounding box center [84, 155] width 37 height 37
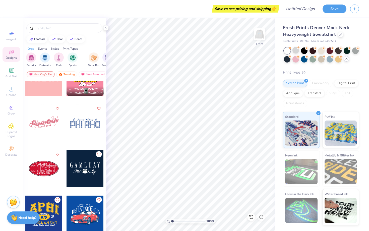
scroll to position [6874, 0]
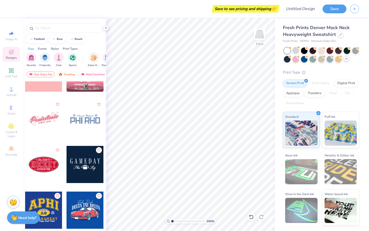
click at [82, 114] on div at bounding box center [84, 118] width 37 height 37
type input "4.83"
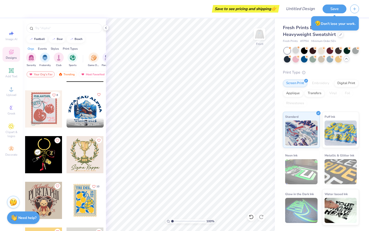
scroll to position [8455, 0]
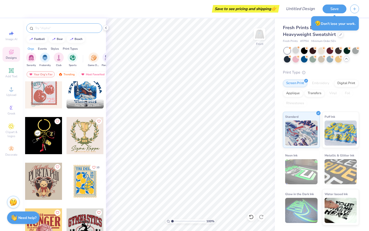
click at [57, 26] on input "text" at bounding box center [67, 28] width 64 height 5
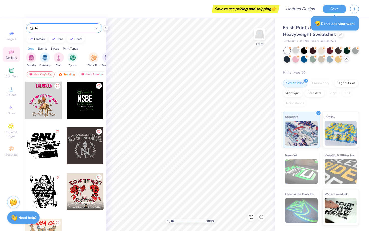
type input "b"
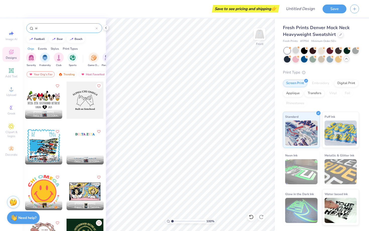
type input "s"
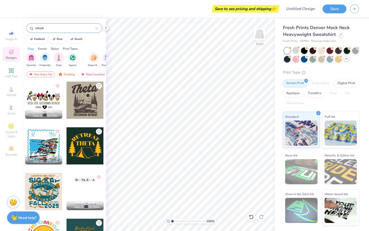
type input "retreat"
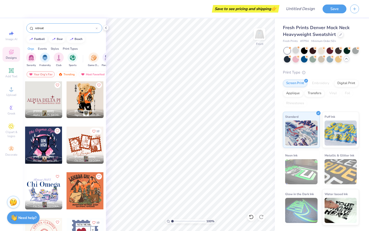
scroll to position [1326, 0]
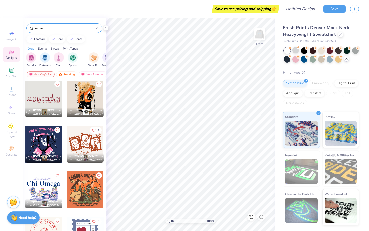
click at [55, 100] on div at bounding box center [43, 98] width 37 height 37
type input "4.91"
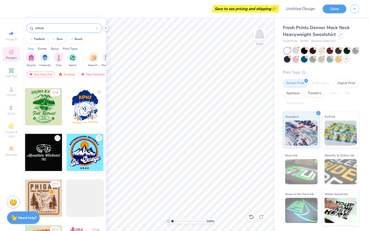
scroll to position [2322, 0]
click at [57, 29] on input "retreat" at bounding box center [65, 28] width 61 height 5
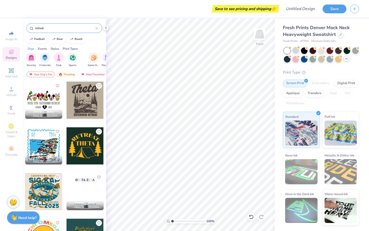
click at [57, 29] on input "retreat" at bounding box center [65, 28] width 61 height 5
type input "sisterhood"
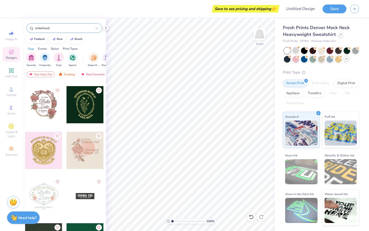
scroll to position [88, 0]
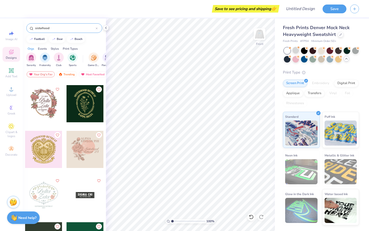
click at [88, 147] on div at bounding box center [84, 149] width 37 height 37
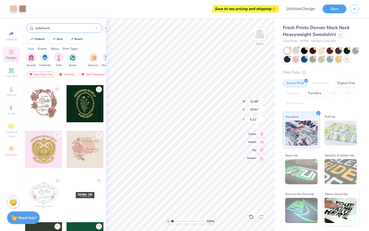
type input "5.11"
type input "6.42"
type input "6.33"
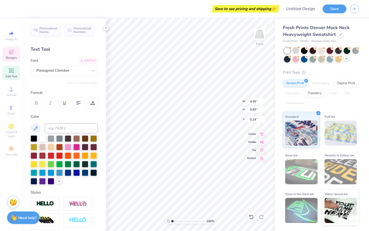
scroll to position [0, 1]
type textarea "EPSILON"
type input "8.63"
type input "5.63"
type input "1.49"
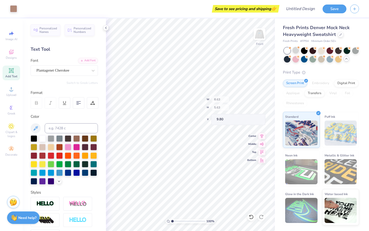
type input "0.97"
type input "9.80"
type input "4.41"
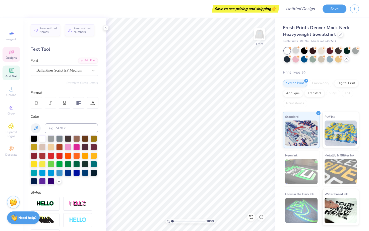
click at [13, 58] on span "Designs" at bounding box center [11, 58] width 11 height 4
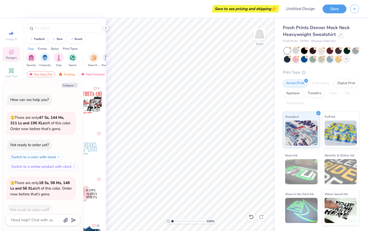
scroll to position [774, 0]
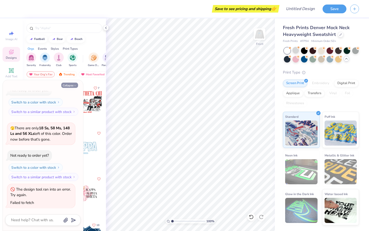
click at [74, 86] on icon "button" at bounding box center [74, 85] width 3 height 3
type textarea "x"
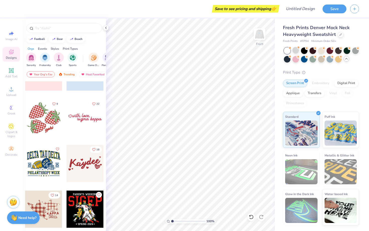
scroll to position [1397, 0]
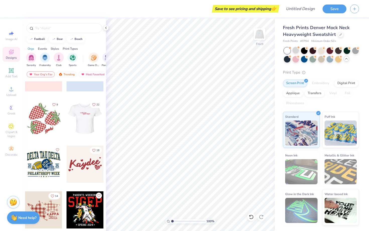
click at [93, 123] on div at bounding box center [84, 118] width 37 height 37
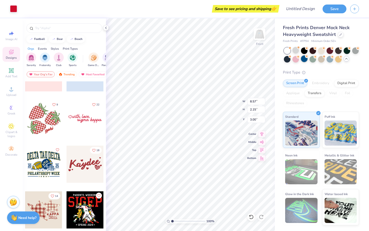
click at [304, 60] on div at bounding box center [304, 58] width 7 height 7
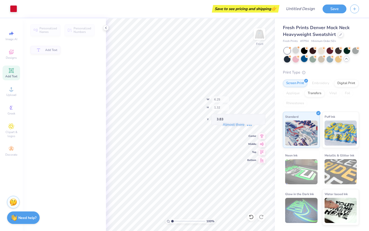
type input "6.25"
type input "1.32"
type input "3.83"
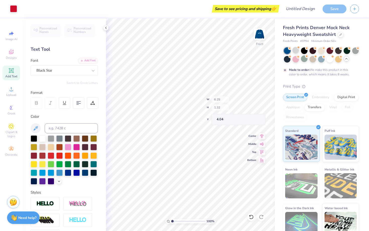
type input "6.25"
type input "1.32"
type input "4.04"
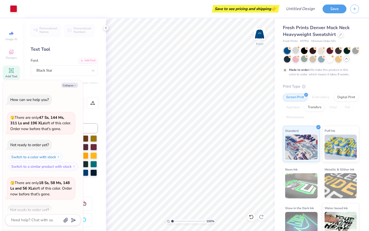
scroll to position [686, 0]
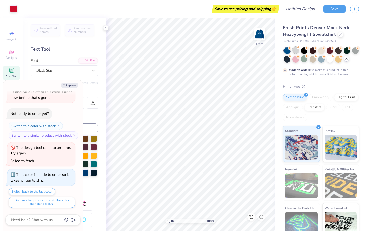
click at [297, 50] on div at bounding box center [295, 50] width 7 height 7
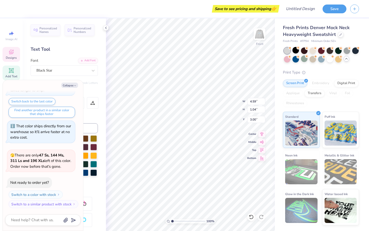
scroll to position [0, 0]
type textarea "x"
type textarea "with ,"
type textarea "x"
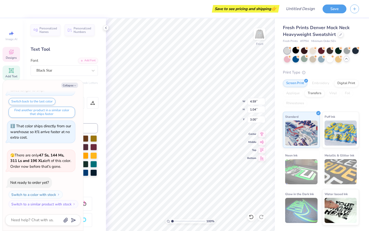
type input "4.54"
type input "3.03"
click at [75, 86] on icon "button" at bounding box center [74, 85] width 3 height 3
type textarea "x"
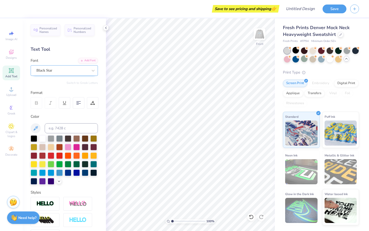
click at [68, 66] on div "Black Star" at bounding box center [64, 70] width 67 height 11
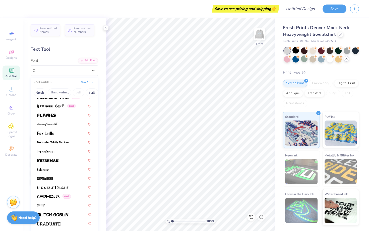
scroll to position [1236, 0]
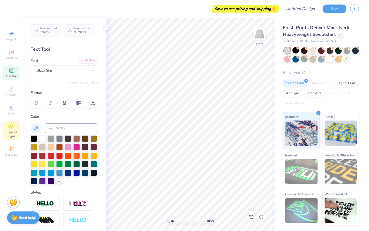
click at [14, 133] on span "Clipart & logos" at bounding box center [12, 134] width 18 height 8
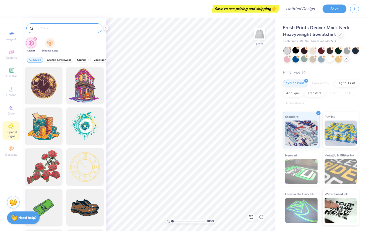
click at [66, 28] on input "text" at bounding box center [67, 28] width 64 height 5
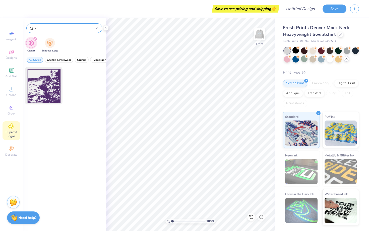
type input "c"
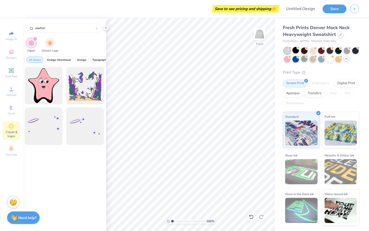
type input "starfish"
click at [35, 40] on div "filter for Clipart" at bounding box center [35, 39] width 5 height 5
click at [64, 25] on div "starfish" at bounding box center [64, 28] width 76 height 10
click at [63, 28] on input "starfish" at bounding box center [65, 28] width 61 height 5
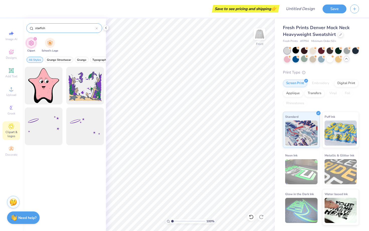
click at [63, 28] on input "starfish" at bounding box center [65, 28] width 61 height 5
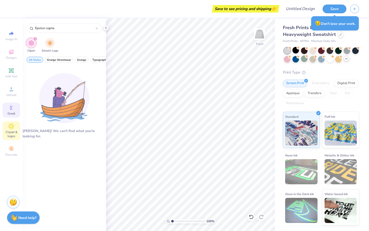
type input "Epsilon sigma"
click at [16, 108] on div "Greek" at bounding box center [12, 110] width 18 height 15
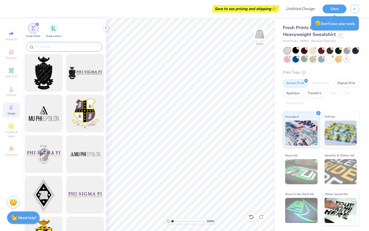
click at [47, 45] on input "text" at bounding box center [67, 46] width 64 height 5
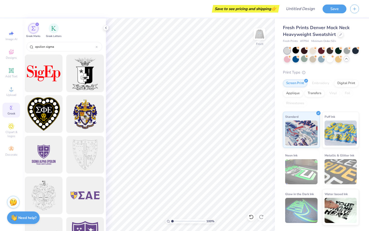
scroll to position [774, 0]
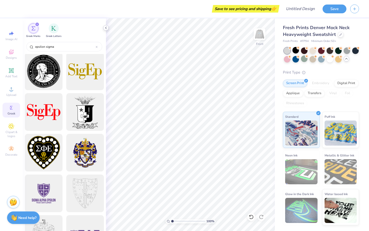
type input "epsilon sigma"
click at [107, 26] on icon at bounding box center [106, 28] width 4 height 4
